Goal: Check status: Check status

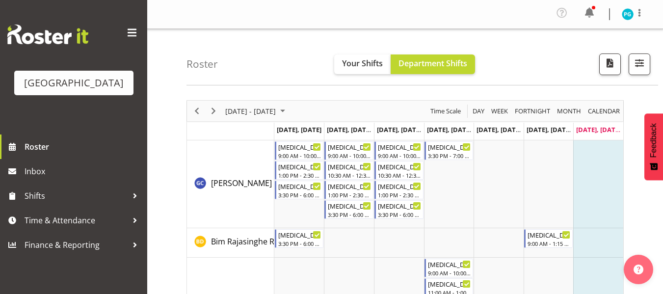
click at [216, 110] on span "Next" at bounding box center [214, 111] width 12 height 12
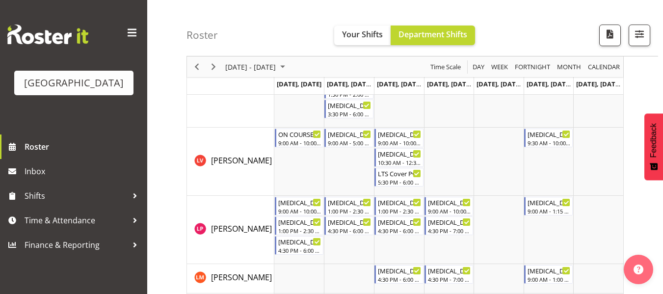
scroll to position [396, 0]
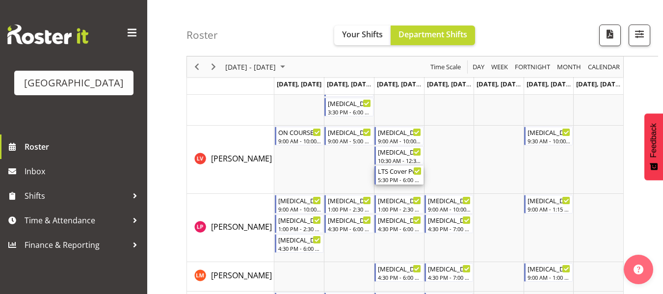
click at [393, 174] on div "LTS Cover Pvt Seal Lion" at bounding box center [400, 171] width 44 height 10
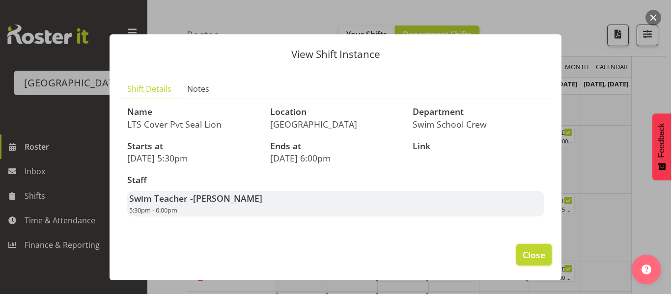
click at [529, 256] on span "Close" at bounding box center [533, 254] width 23 height 13
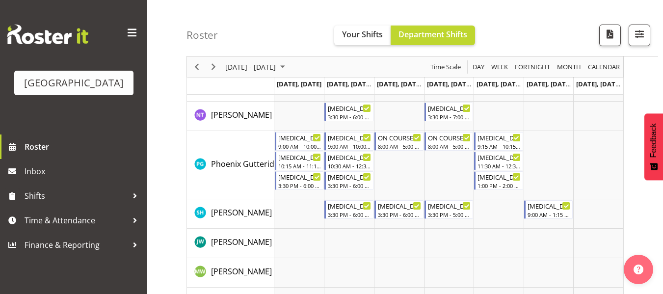
scroll to position [662, 0]
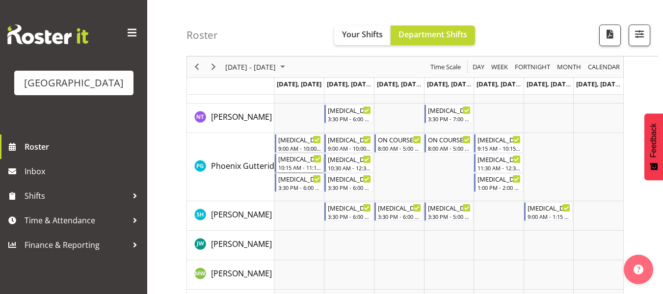
click at [295, 158] on div "[MEDICAL_DATA] Active Explorers (not ILT School)" at bounding box center [300, 159] width 44 height 10
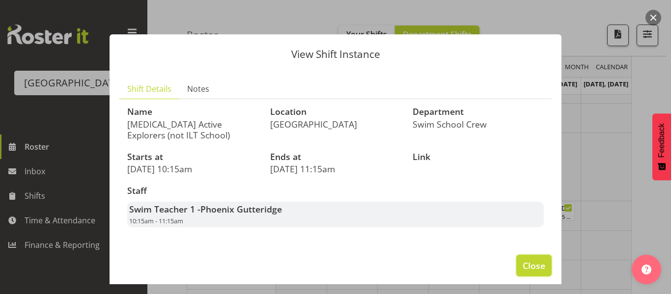
click at [525, 258] on button "Close" at bounding box center [533, 266] width 35 height 22
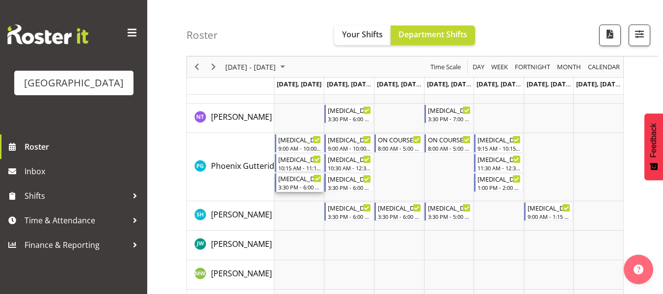
click at [298, 183] on div "[MEDICAL_DATA] Yellow Eyed Penguins 3:30 PM - 6:00 PM" at bounding box center [300, 182] width 44 height 19
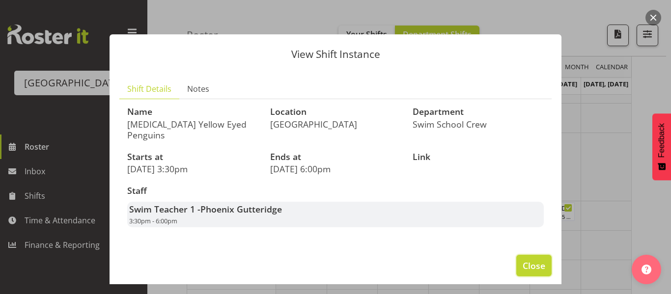
click at [532, 259] on span "Close" at bounding box center [533, 265] width 23 height 13
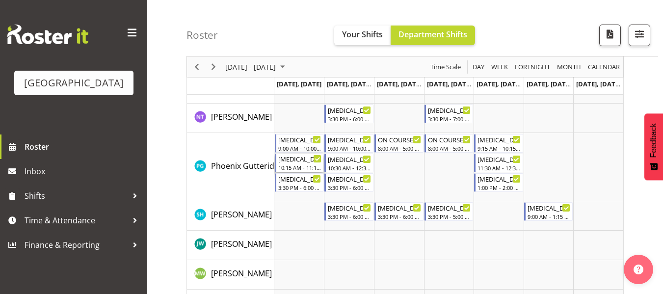
click at [287, 165] on div "10:15 AM - 11:15 AM" at bounding box center [300, 168] width 44 height 8
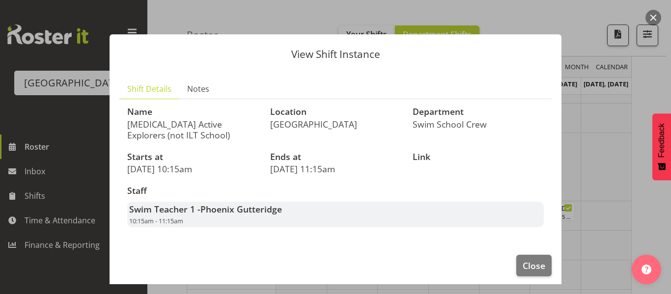
click at [651, 13] on button "button" at bounding box center [653, 18] width 16 height 16
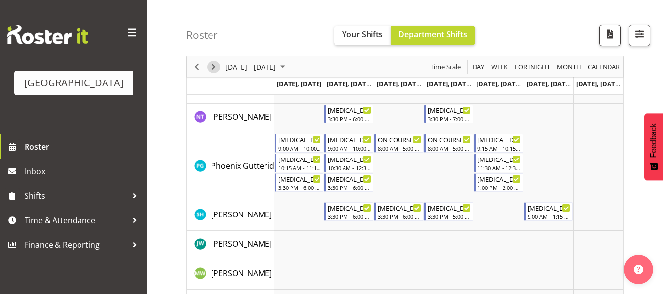
click at [217, 67] on span "Next" at bounding box center [214, 67] width 12 height 12
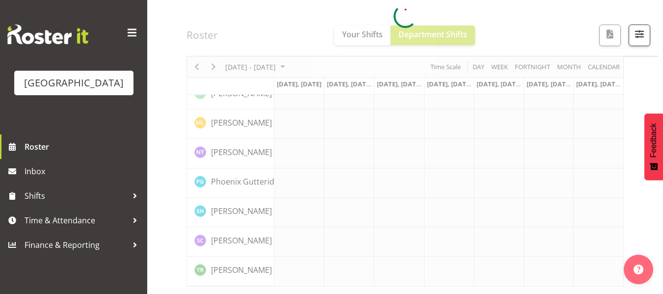
scroll to position [355, 0]
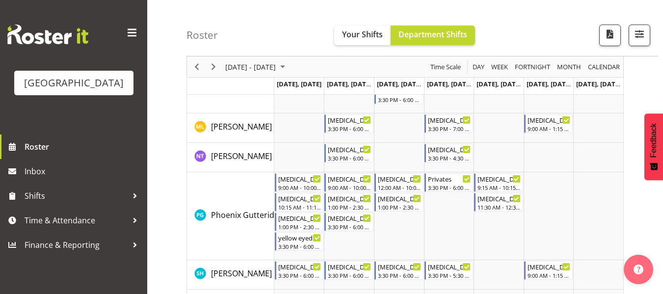
scroll to position [491, 0]
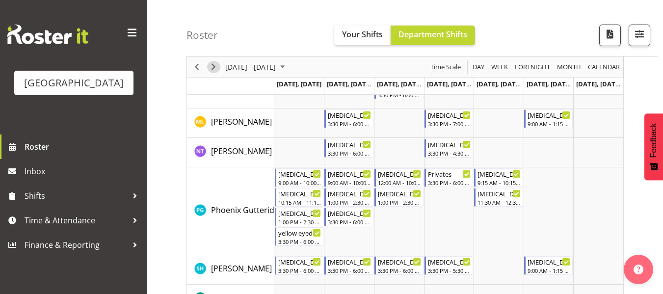
click at [214, 72] on span "Next" at bounding box center [214, 67] width 12 height 12
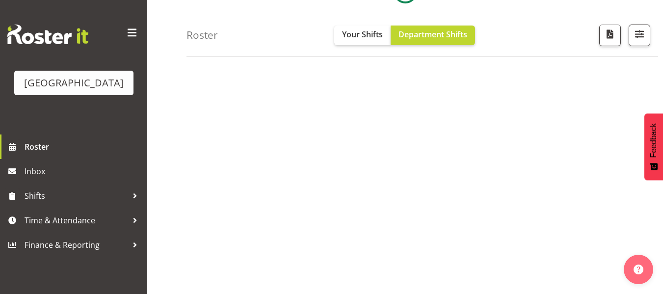
scroll to position [191, 0]
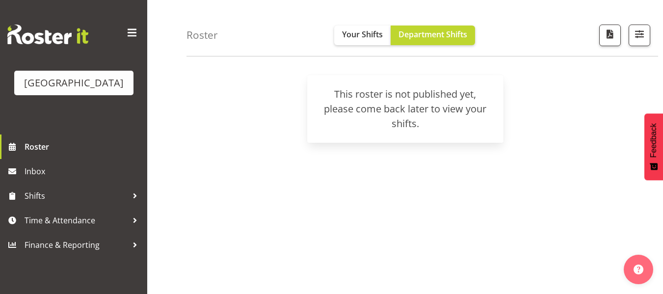
scroll to position [24, 0]
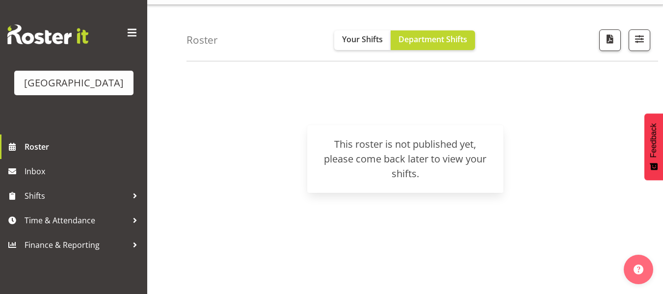
scroll to position [191, 0]
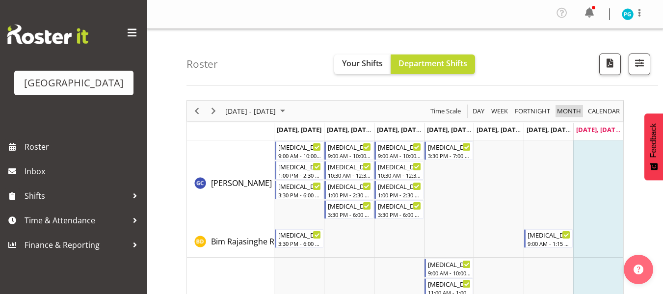
click at [565, 111] on span "Month" at bounding box center [569, 111] width 26 height 12
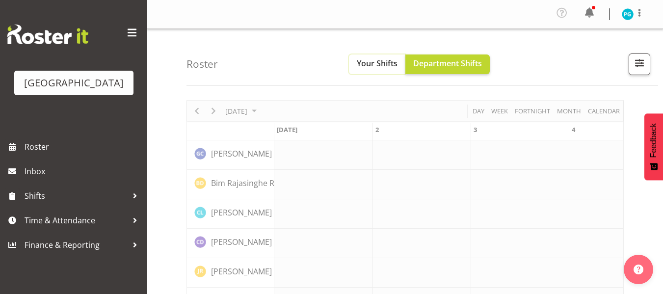
click at [379, 61] on span "Your Shifts" at bounding box center [377, 63] width 41 height 11
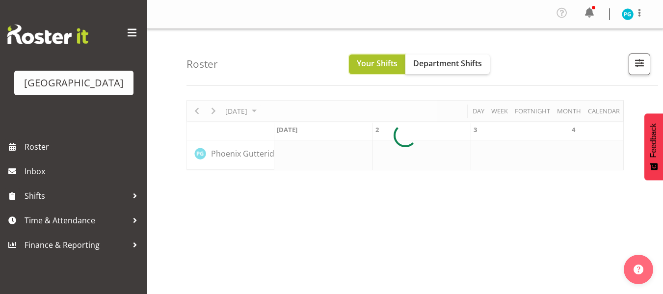
click at [379, 61] on span "Your Shifts" at bounding box center [377, 63] width 41 height 11
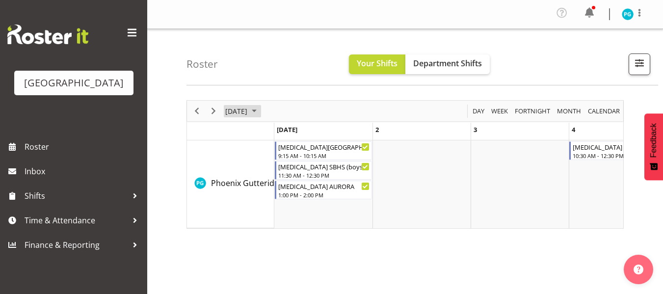
click at [248, 110] on span "August 2025" at bounding box center [236, 111] width 24 height 12
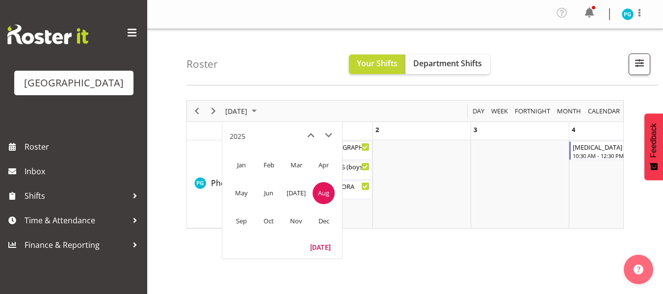
click at [225, 219] on table "Jan Feb Mar Apr May Jun Jul Aug Sep Oct Nov Dec" at bounding box center [282, 193] width 120 height 94
click at [239, 219] on span "Sep" at bounding box center [241, 221] width 22 height 22
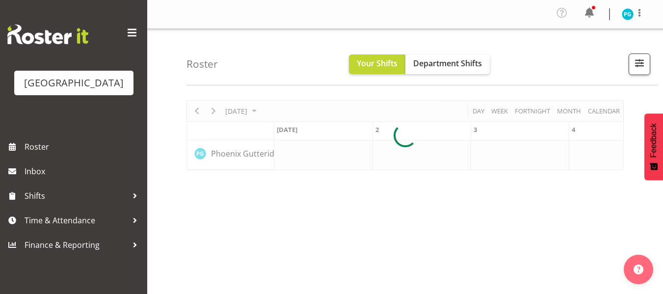
scroll to position [0, 2597]
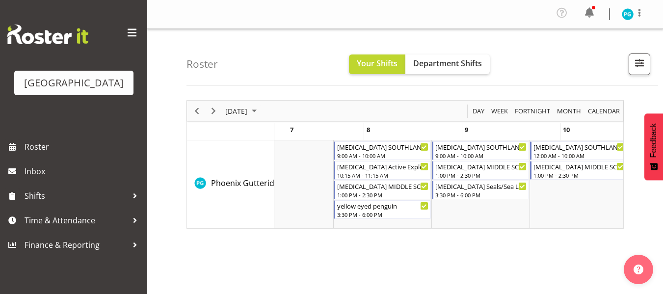
scroll to position [0, 642]
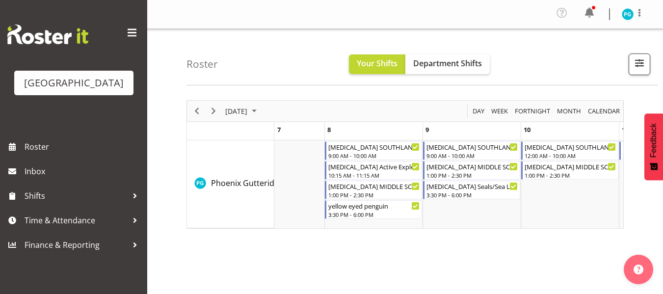
drag, startPoint x: 372, startPoint y: 236, endPoint x: 377, endPoint y: 233, distance: 5.7
click at [377, 233] on div "September 2025 Today Day Week Fortnight Month calendar Month Agenda Time Scale …" at bounding box center [425, 289] width 477 height 393
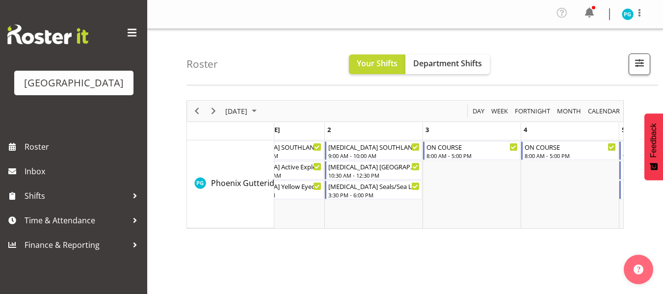
scroll to position [0, 0]
